Goal: Transaction & Acquisition: Purchase product/service

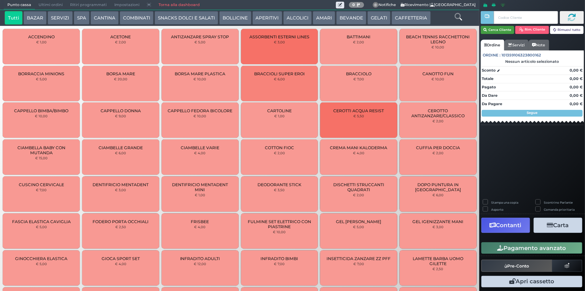
click at [501, 29] on button "Cerca Cliente" at bounding box center [498, 30] width 34 height 8
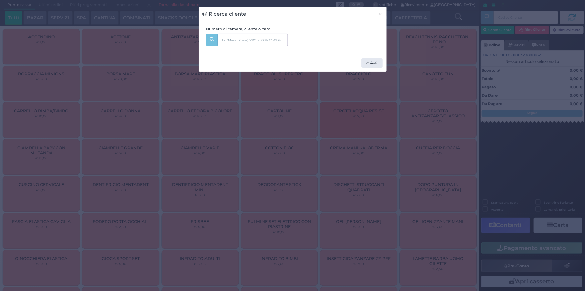
click at [270, 40] on input "text" at bounding box center [253, 40] width 70 height 13
type input "205"
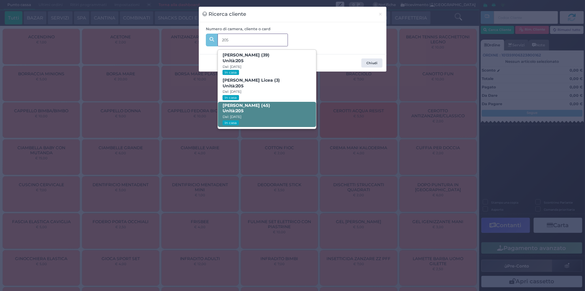
click at [273, 111] on span "Mirella Afflitto (45) Unità: 205 Dal: 23/08/2025 In casa" at bounding box center [267, 114] width 98 height 25
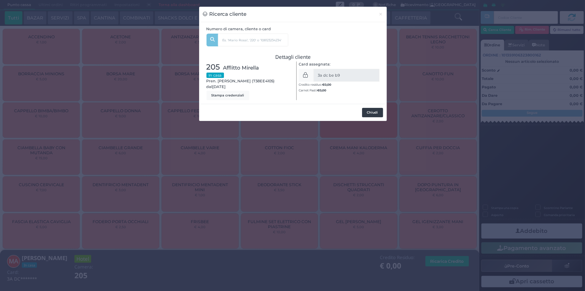
click at [369, 111] on button "Chiudi" at bounding box center [372, 112] width 21 height 9
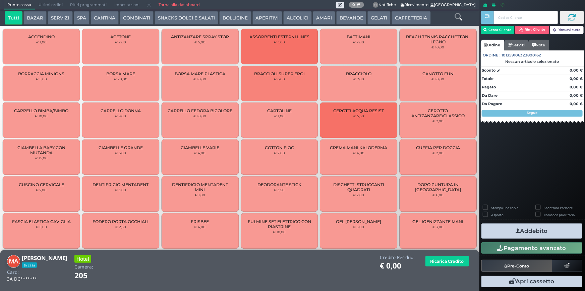
click at [61, 13] on button "SERVIZI" at bounding box center [60, 17] width 25 height 13
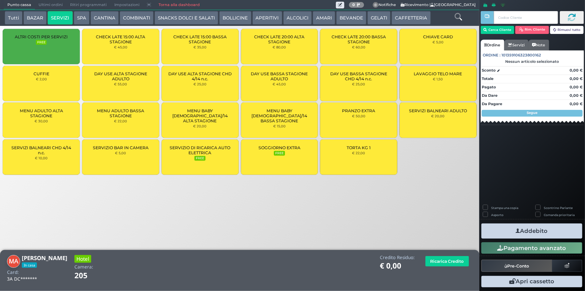
click at [127, 120] on div "MENU ADULTO BASSA STAGIONE € 22,00" at bounding box center [120, 119] width 77 height 35
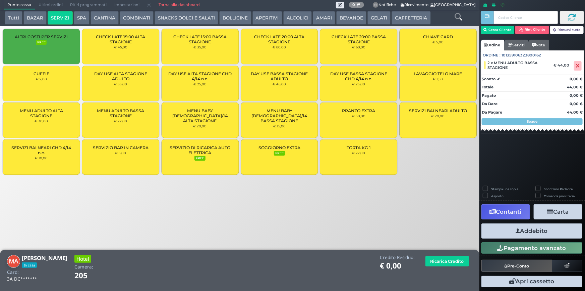
click at [531, 229] on button "Addebito" at bounding box center [532, 230] width 101 height 15
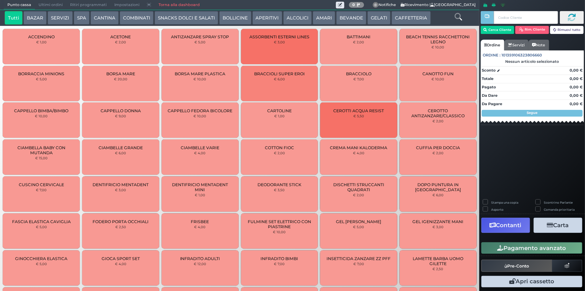
click at [344, 18] on button "BEVANDE" at bounding box center [352, 17] width 30 height 13
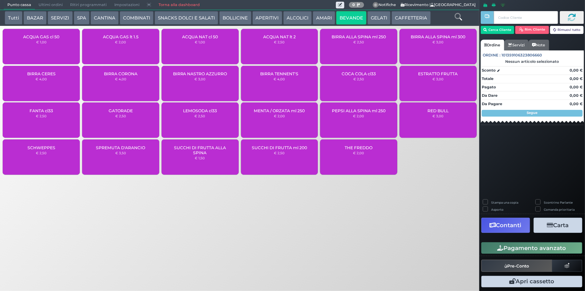
click at [293, 17] on button "ALCOLICI" at bounding box center [298, 17] width 29 height 13
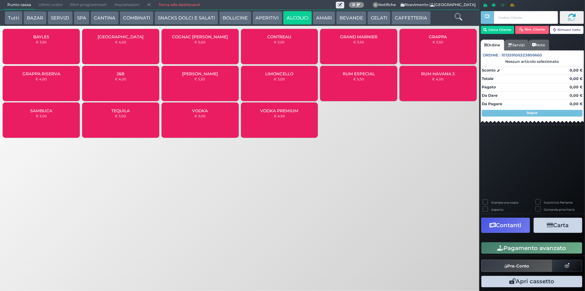
click at [43, 117] on small "€ 3,00" at bounding box center [41, 116] width 11 height 4
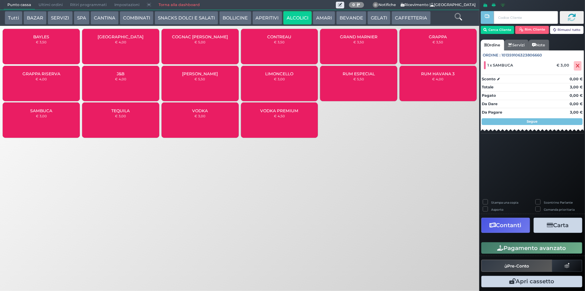
click at [521, 246] on button "Pagamento avanzato" at bounding box center [532, 247] width 101 height 11
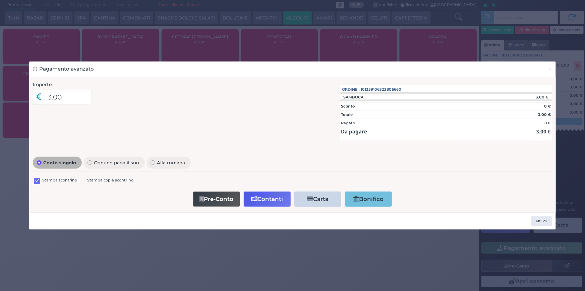
click at [37, 180] on label at bounding box center [37, 180] width 6 height 6
click at [0, 0] on input "checkbox" at bounding box center [0, 0] width 0 height 0
click at [267, 198] on button "Contanti" at bounding box center [267, 198] width 47 height 15
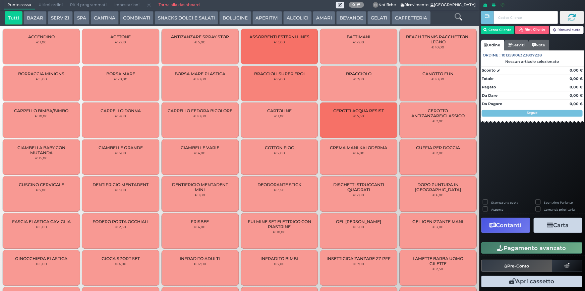
click at [56, 4] on span "Ultimi ordini" at bounding box center [51, 4] width 32 height 9
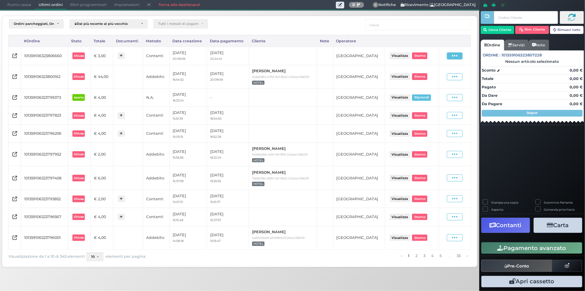
click at [458, 57] on icon at bounding box center [455, 56] width 6 height 6
click at [432, 72] on span "Ristampa Pre-Conto" at bounding box center [441, 74] width 28 height 11
